Goal: Information Seeking & Learning: Learn about a topic

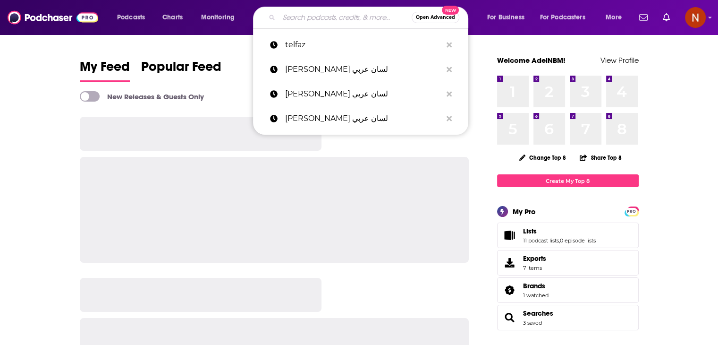
click at [304, 19] on input "Search podcasts, credits, & more..." at bounding box center [345, 17] width 133 height 15
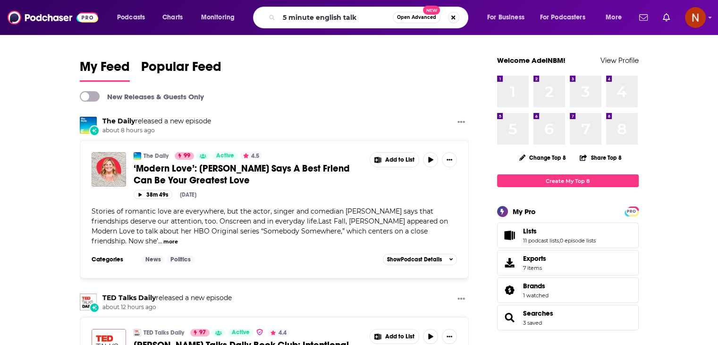
type input "5 minute english talk"
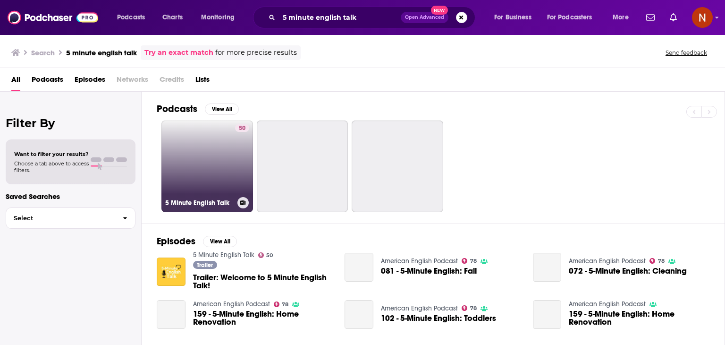
click at [187, 144] on link "50 5 Minute English Talk" at bounding box center [207, 166] width 92 height 92
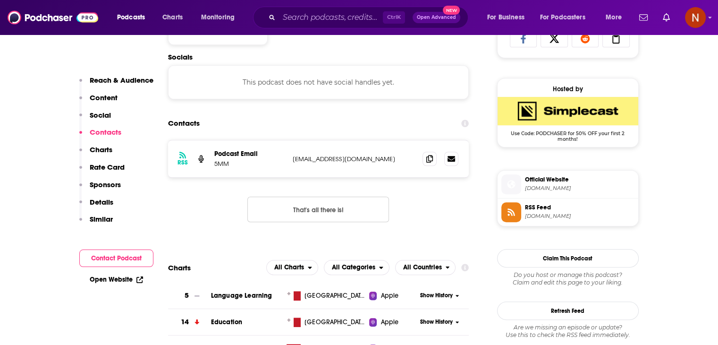
scroll to position [795, 0]
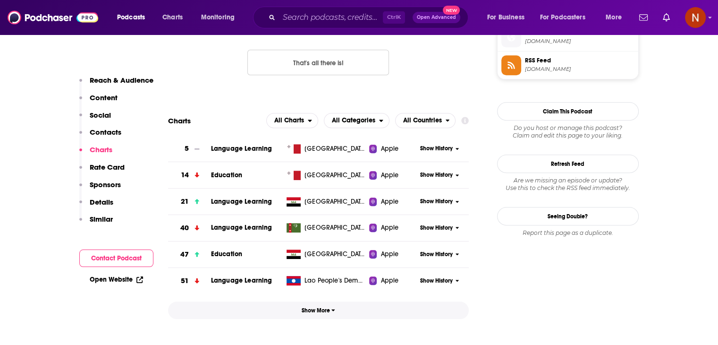
click at [337, 308] on button "Show More" at bounding box center [318, 309] width 301 height 17
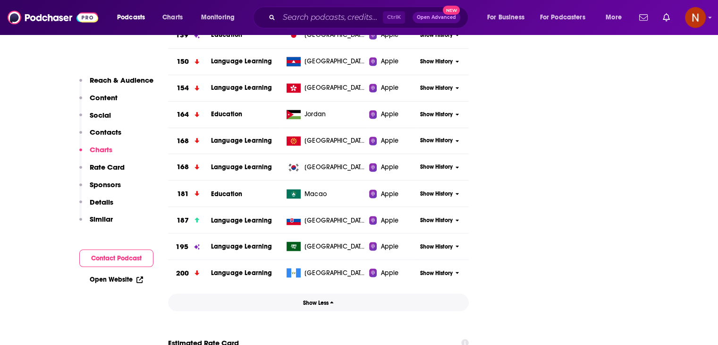
scroll to position [1624, 0]
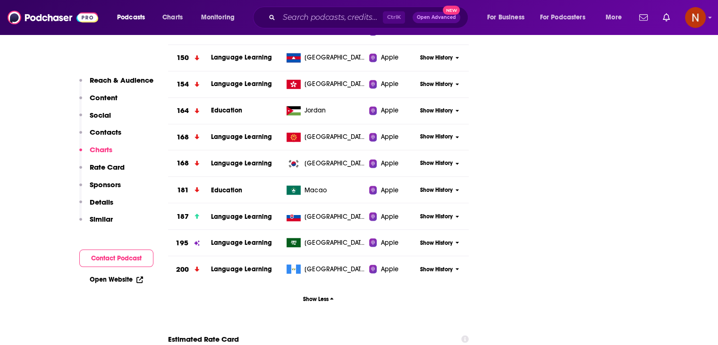
click at [433, 242] on span "Show History" at bounding box center [436, 242] width 33 height 8
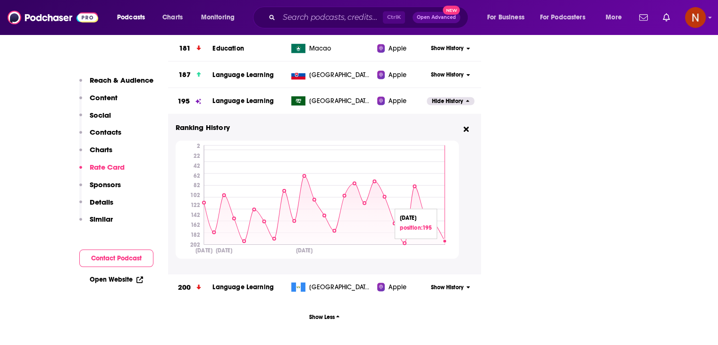
scroll to position [1763, 0]
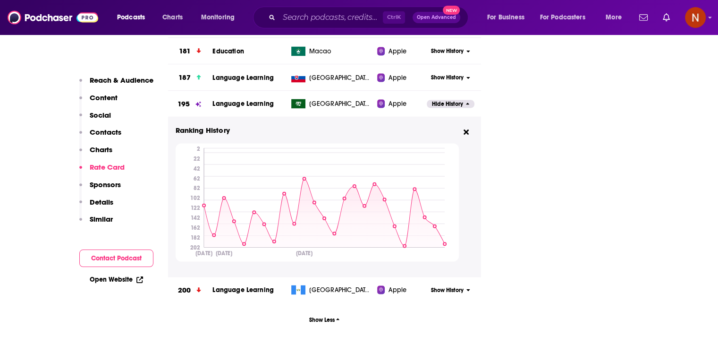
click at [437, 100] on span "Hide History" at bounding box center [447, 104] width 31 height 8
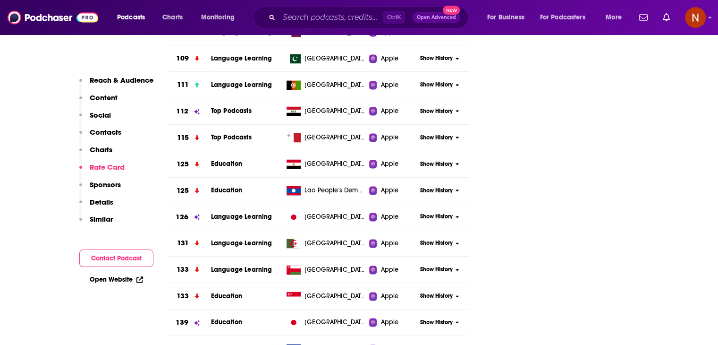
scroll to position [1334, 0]
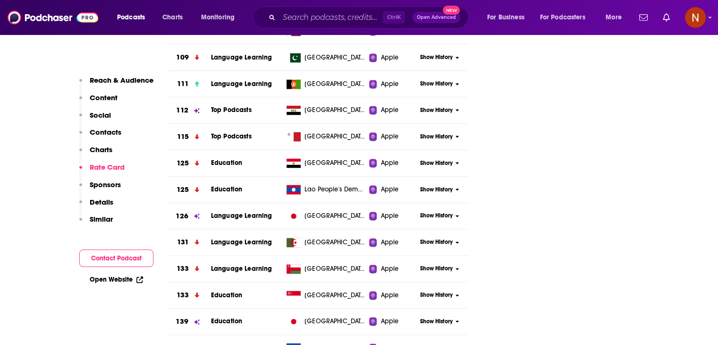
click at [431, 216] on span "Show History" at bounding box center [436, 215] width 33 height 8
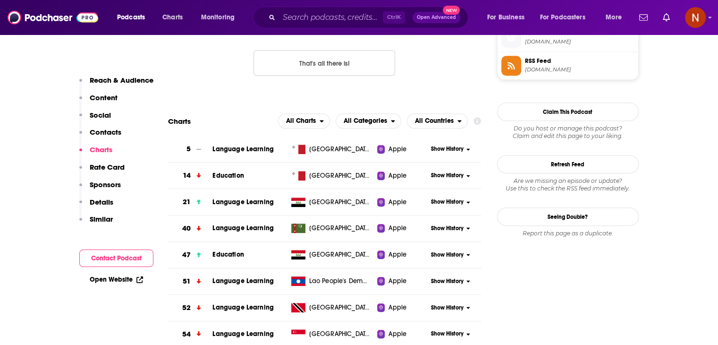
scroll to position [796, 0]
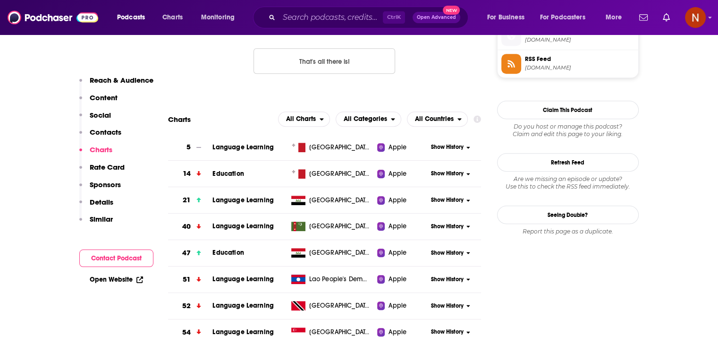
click at [444, 152] on div "Show History" at bounding box center [454, 146] width 54 height 23
click at [446, 149] on span "Show History" at bounding box center [447, 147] width 33 height 8
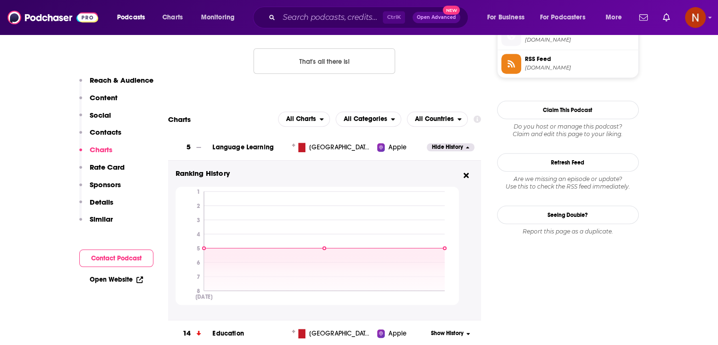
click at [446, 149] on span "Hide History" at bounding box center [447, 147] width 31 height 8
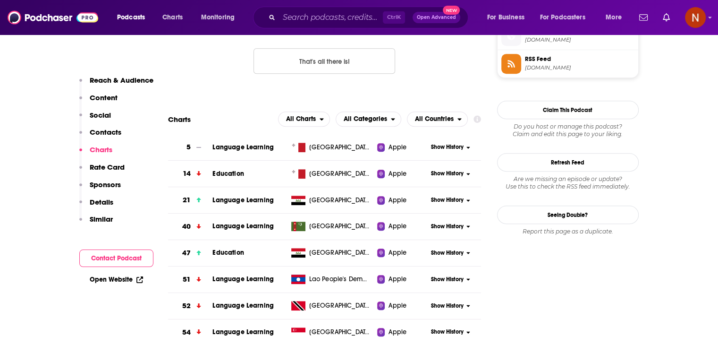
click at [439, 174] on span "Show History" at bounding box center [447, 173] width 33 height 8
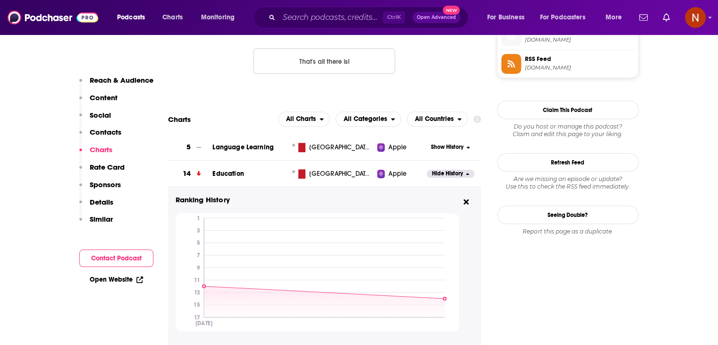
click at [439, 173] on span "Hide History" at bounding box center [447, 173] width 31 height 8
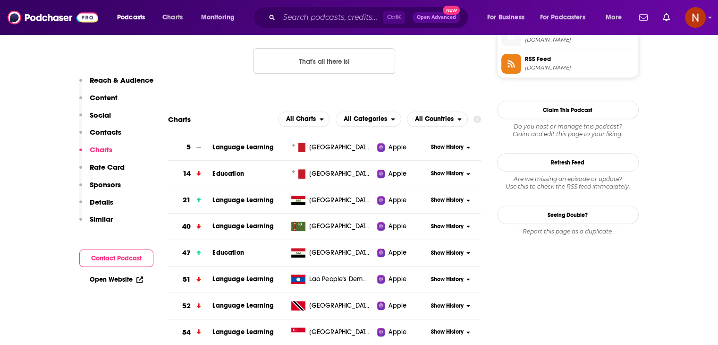
click at [435, 201] on span "Show History" at bounding box center [447, 200] width 33 height 8
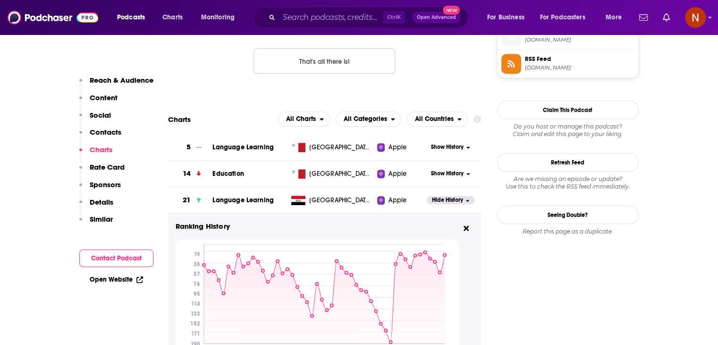
scroll to position [860, 0]
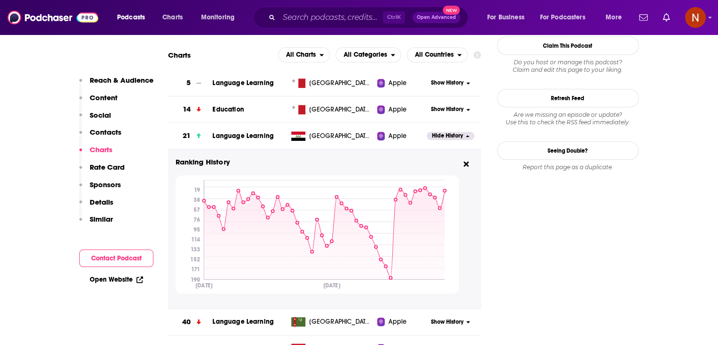
click at [443, 140] on div "Hide History" at bounding box center [454, 135] width 54 height 23
click at [444, 133] on span "Hide History" at bounding box center [447, 136] width 31 height 8
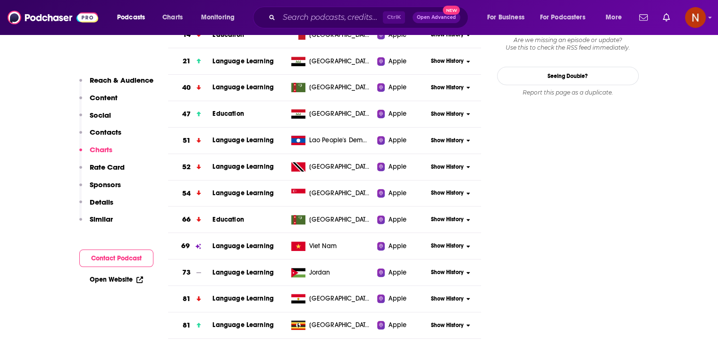
scroll to position [935, 0]
click at [441, 193] on span "Show History" at bounding box center [447, 193] width 33 height 8
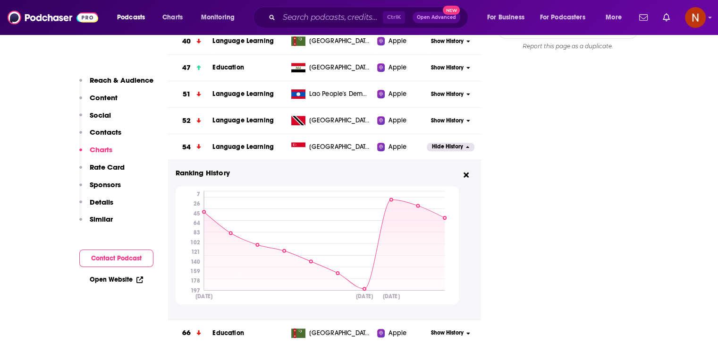
scroll to position [1012, 0]
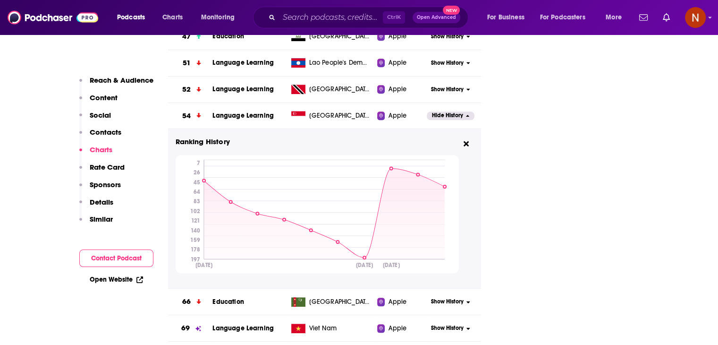
click at [448, 114] on span "Hide History" at bounding box center [447, 115] width 31 height 8
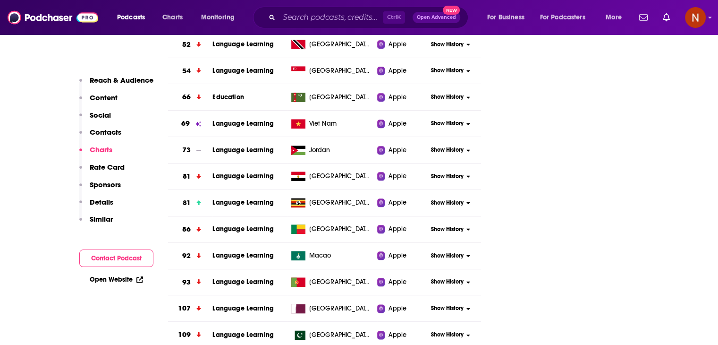
scroll to position [1057, 0]
click at [437, 121] on span "Show History" at bounding box center [447, 123] width 33 height 8
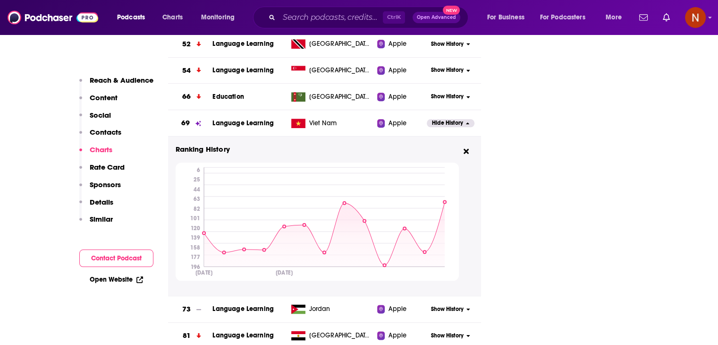
click at [437, 121] on span "Hide History" at bounding box center [447, 123] width 31 height 8
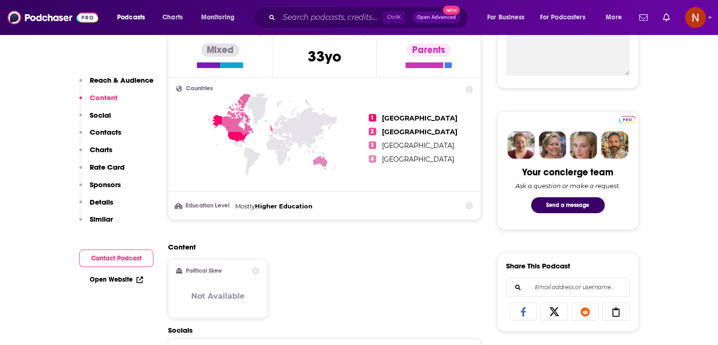
scroll to position [270, 0]
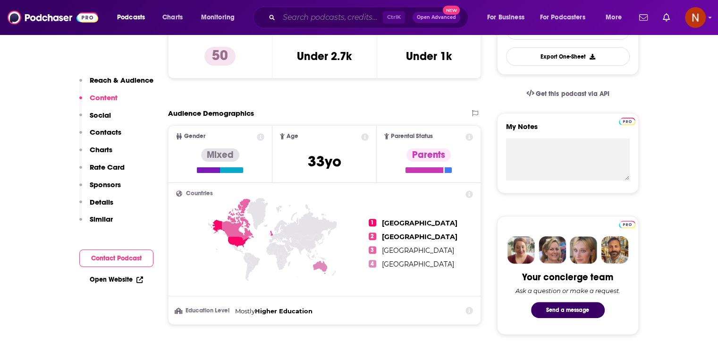
click at [362, 12] on input "Search podcasts, credits, & more..." at bounding box center [331, 17] width 104 height 15
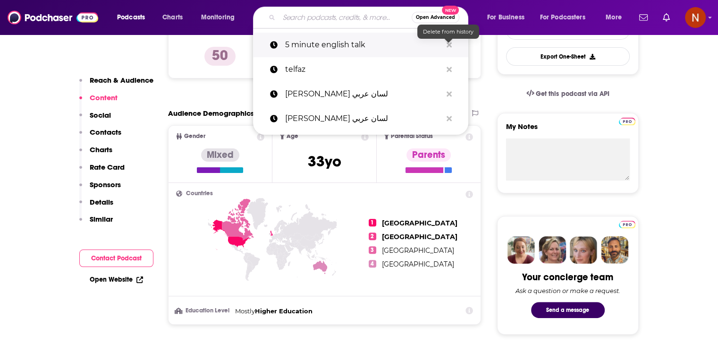
click at [449, 47] on icon "Search podcasts, credits, & more..." at bounding box center [449, 45] width 5 height 8
